Goal: Check status

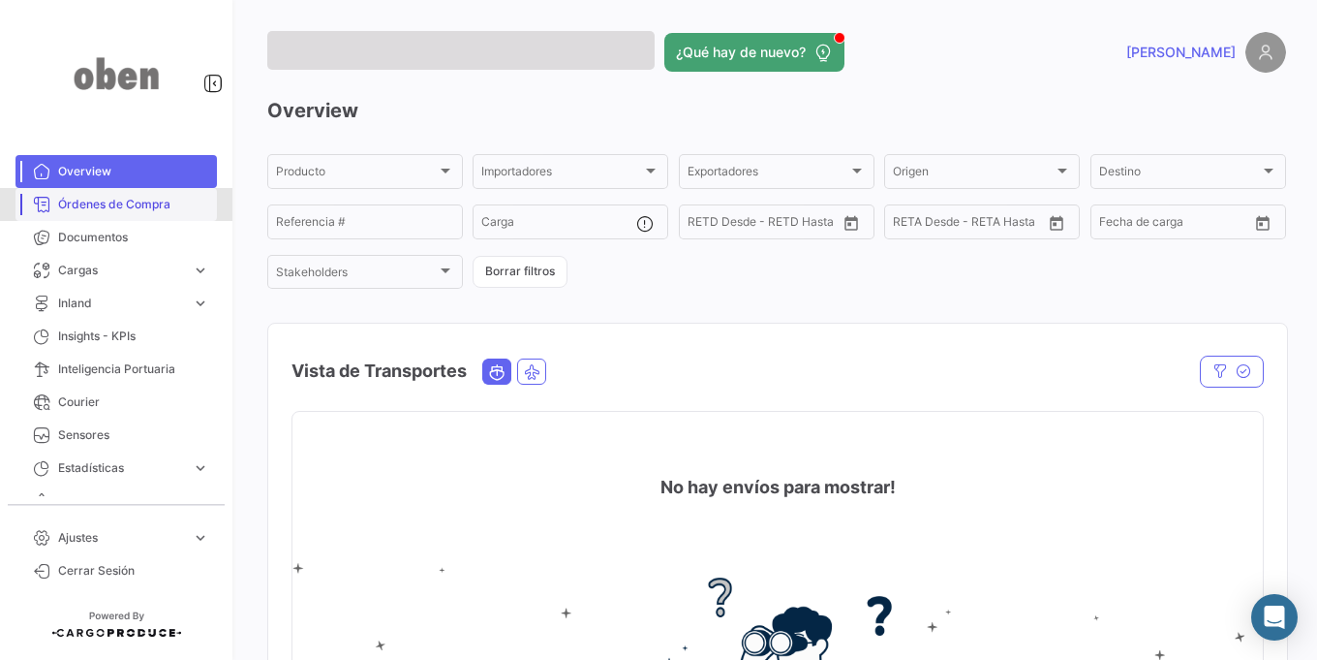
click at [146, 215] on link "Órdenes de Compra" at bounding box center [115, 204] width 201 height 33
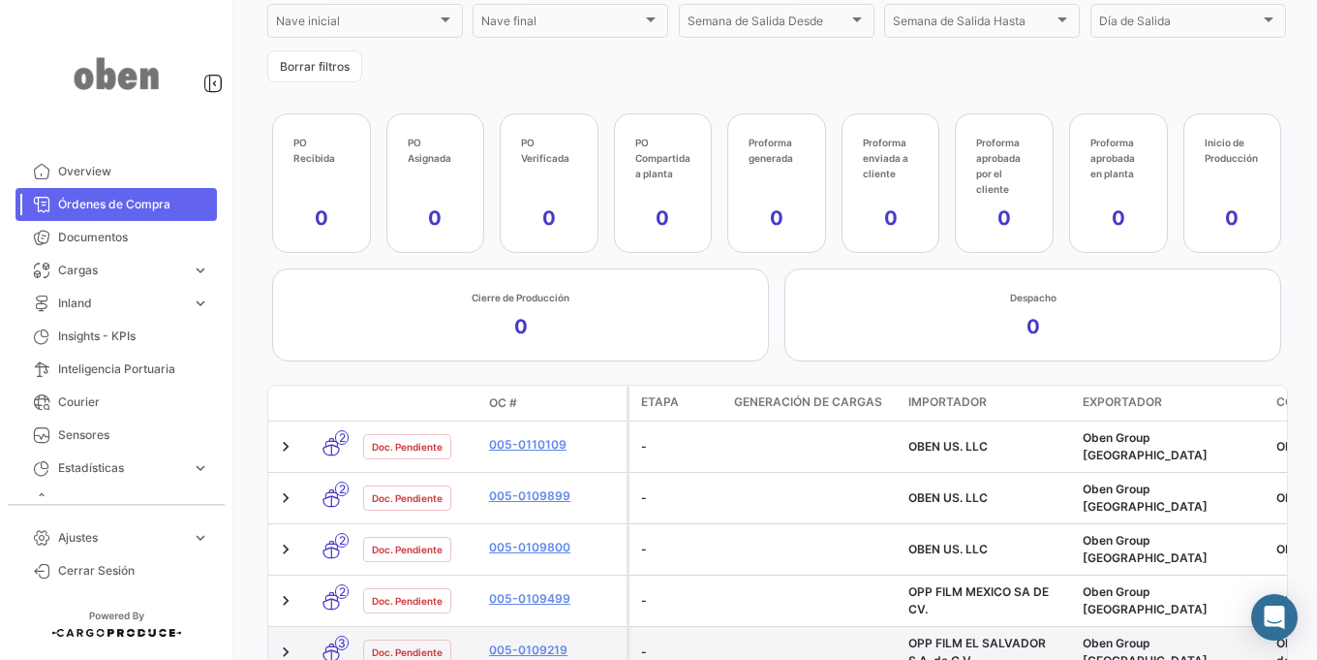
scroll to position [321, 0]
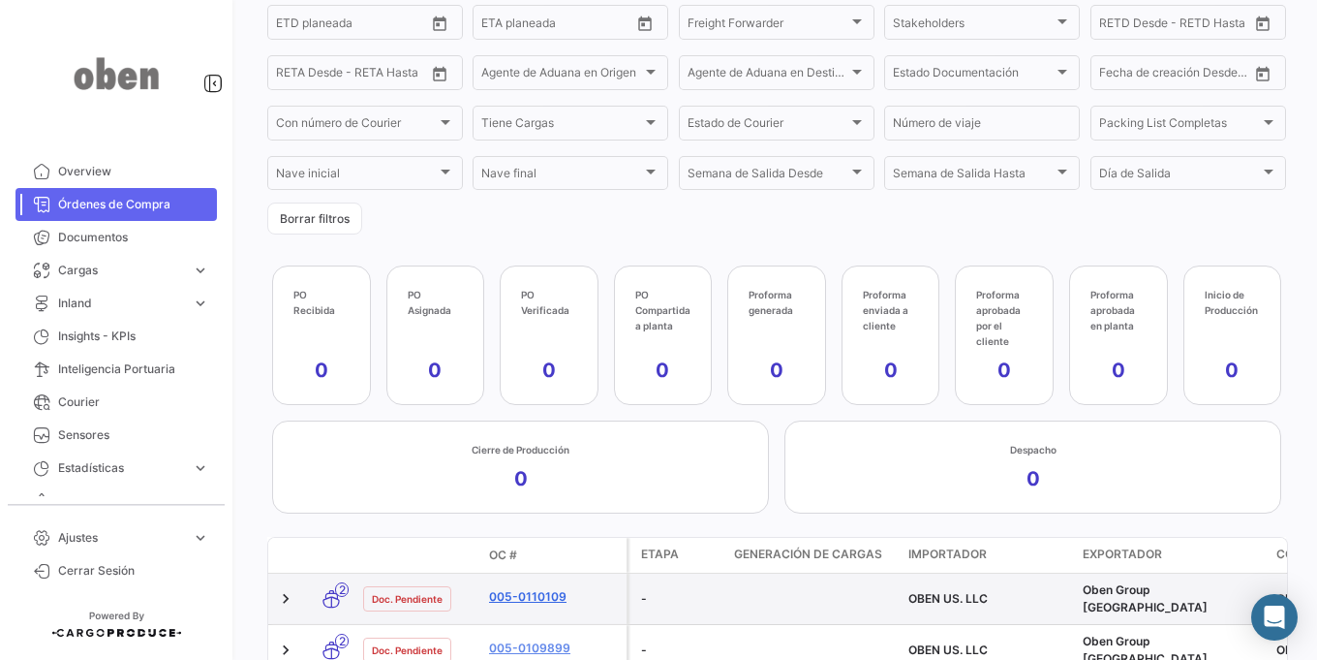
click at [520, 588] on link "005-0110109" at bounding box center [554, 596] width 130 height 17
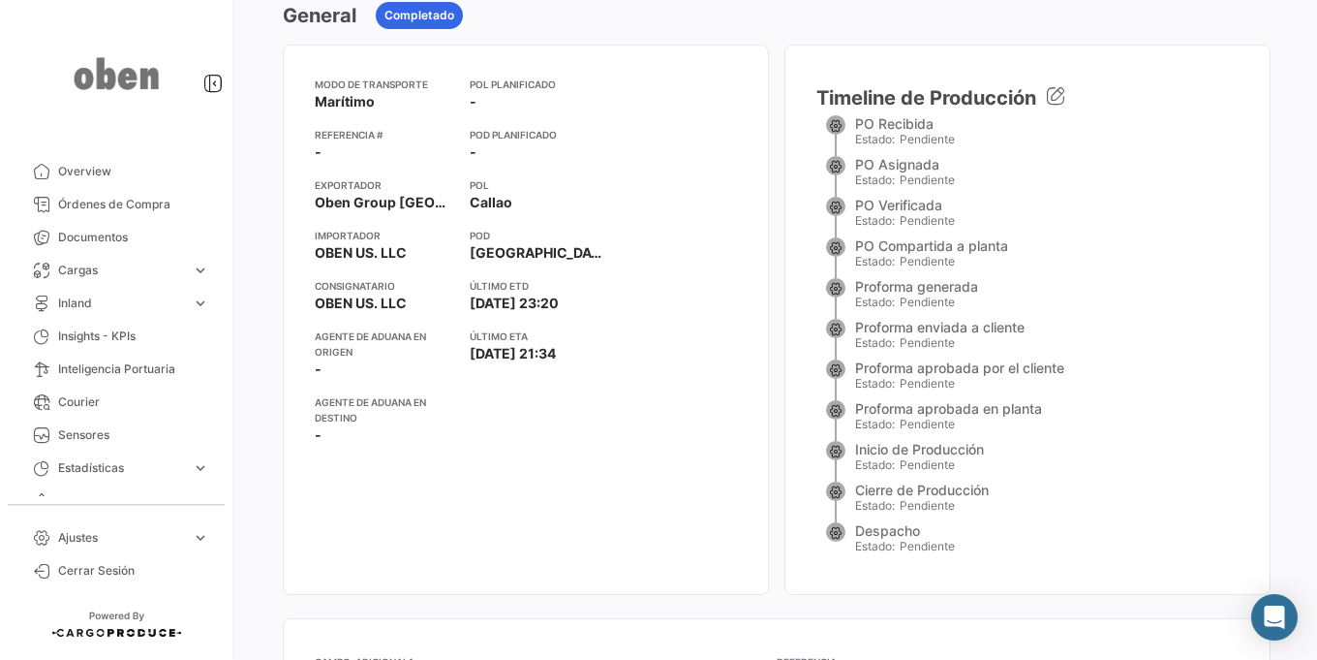
scroll to position [232, 0]
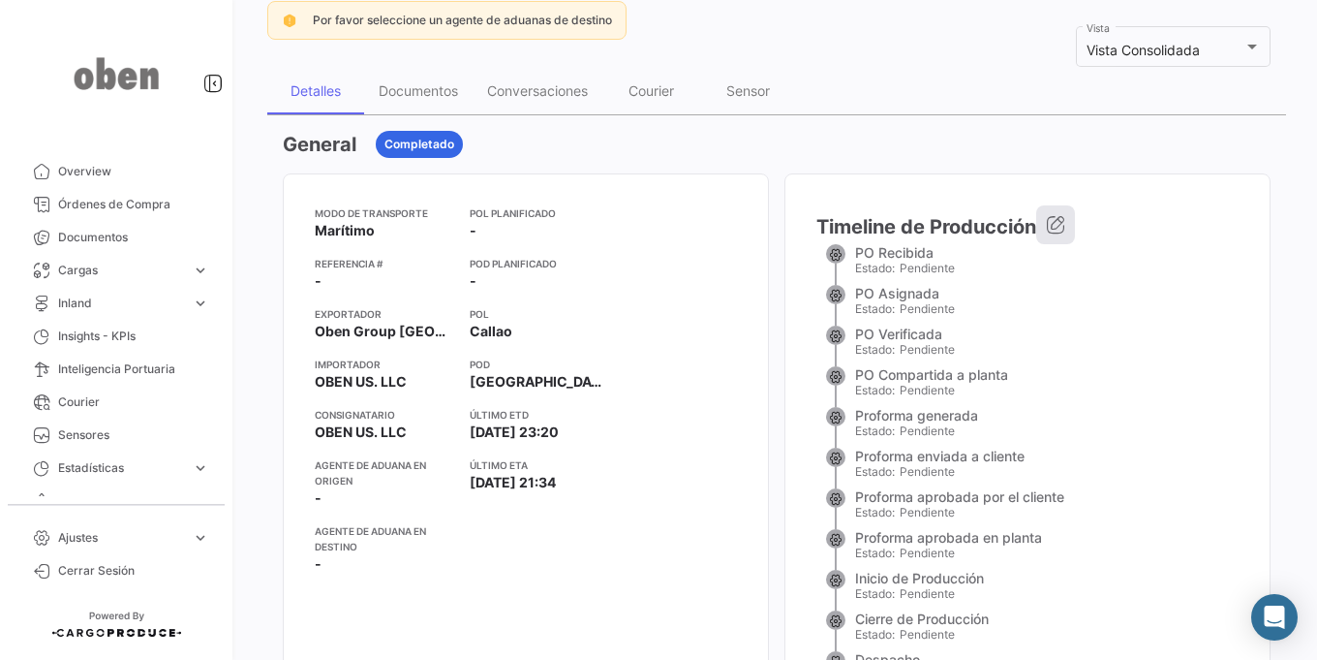
click at [1068, 219] on button "button" at bounding box center [1055, 224] width 39 height 39
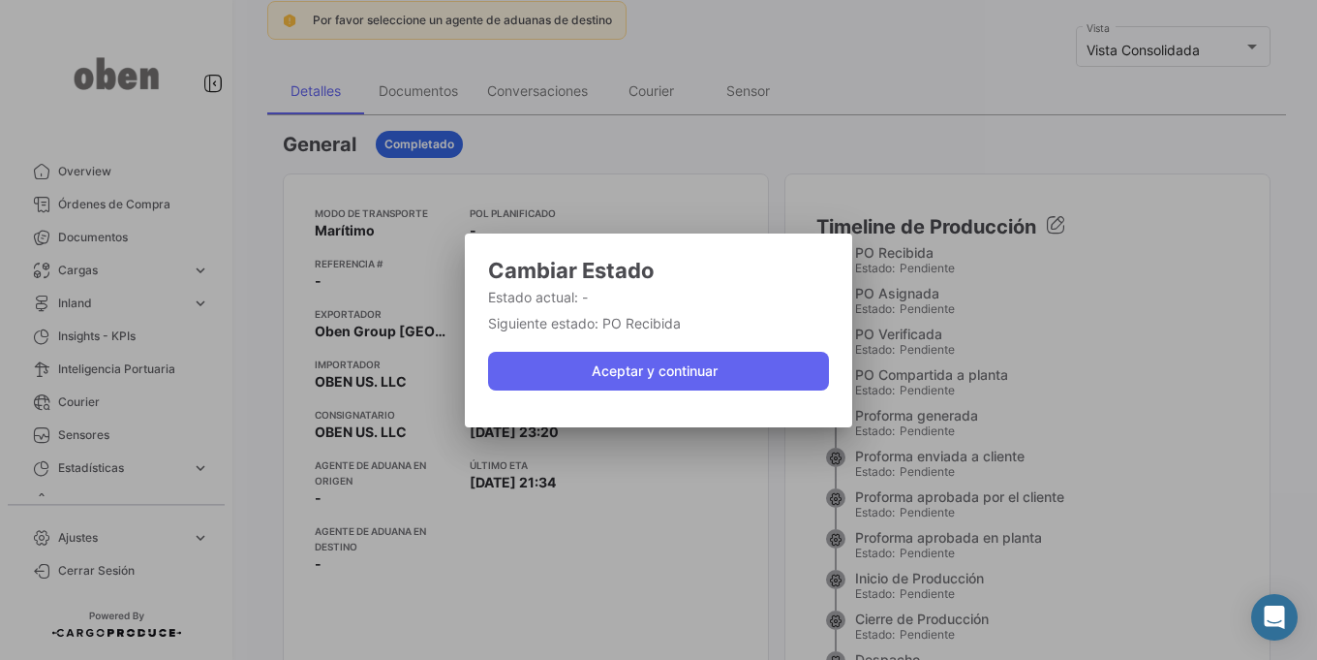
click at [1167, 361] on div at bounding box center [658, 330] width 1317 height 660
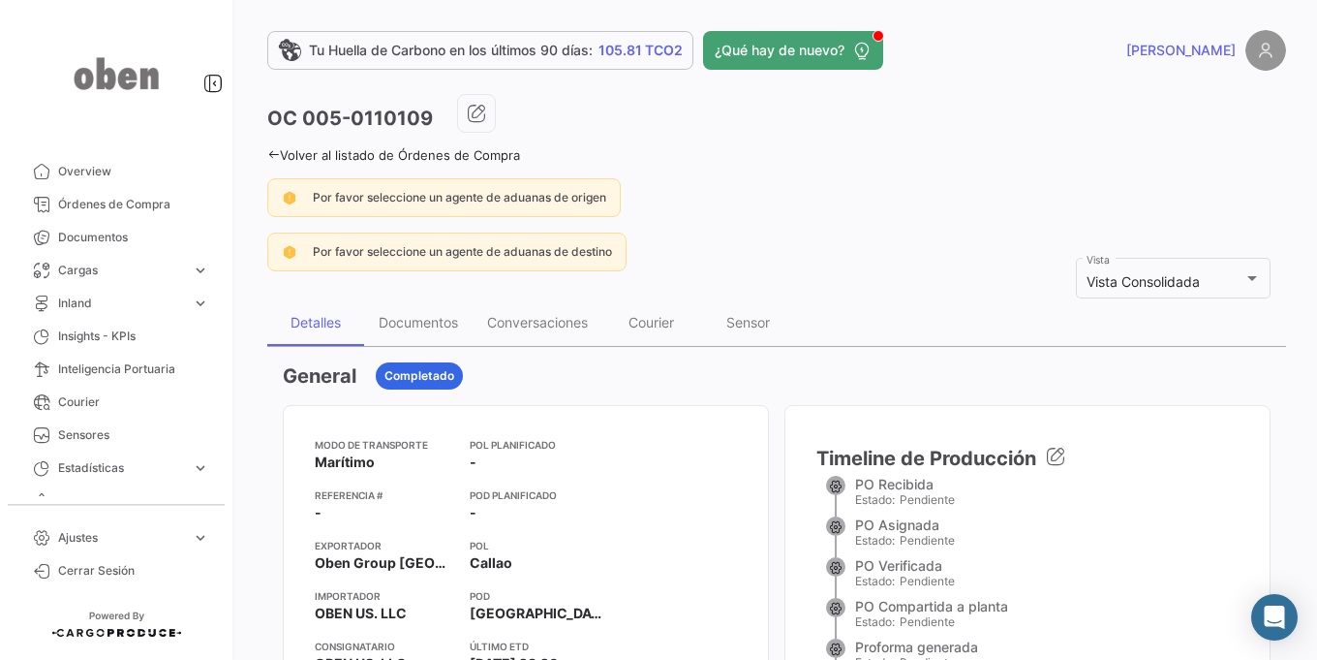
scroll to position [0, 0]
click at [281, 151] on link "Volver al listado de Órdenes de Compra" at bounding box center [393, 155] width 253 height 15
